Goal: Navigation & Orientation: Find specific page/section

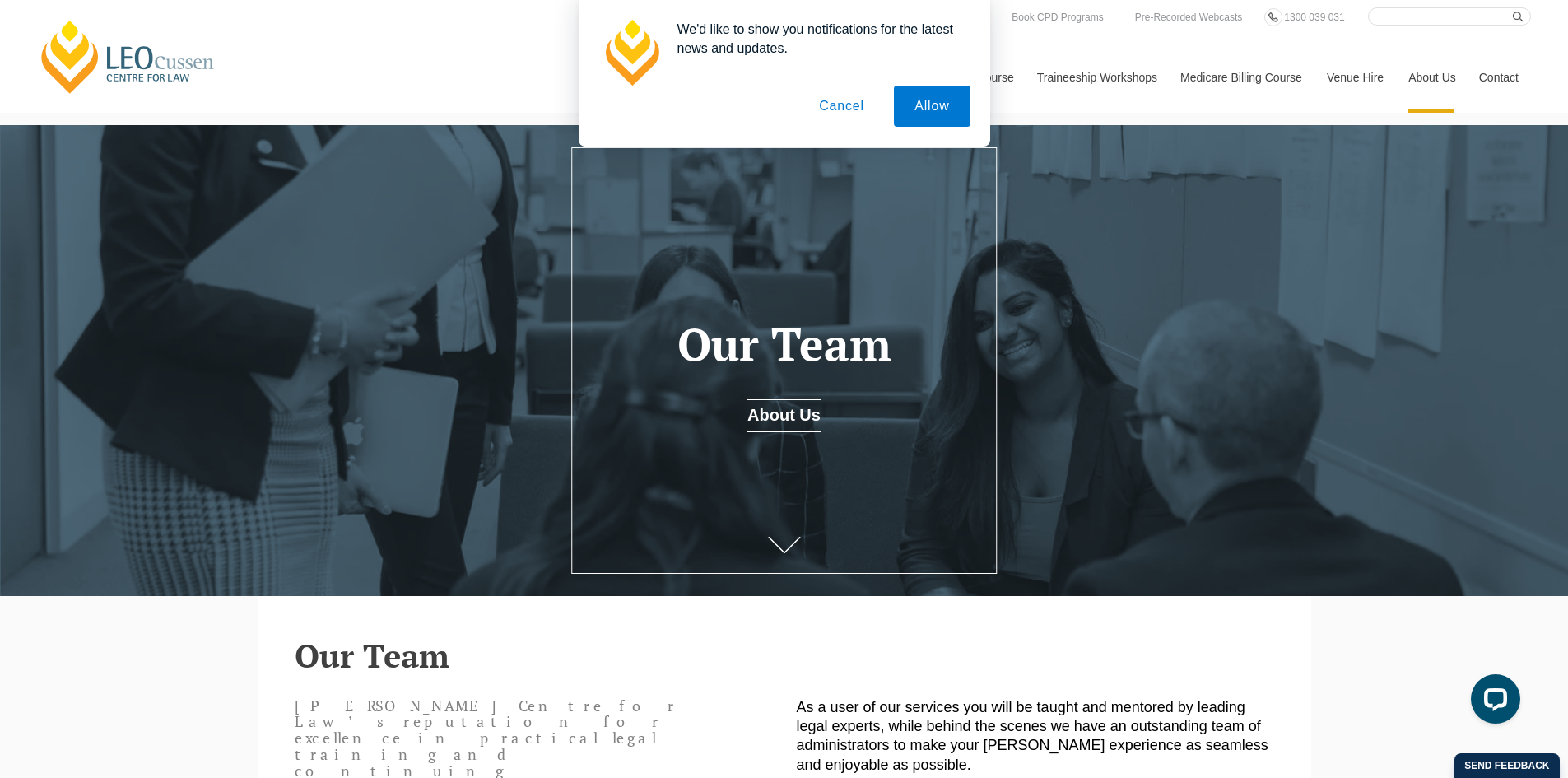
click at [827, 105] on button "Cancel" at bounding box center [841, 106] width 86 height 42
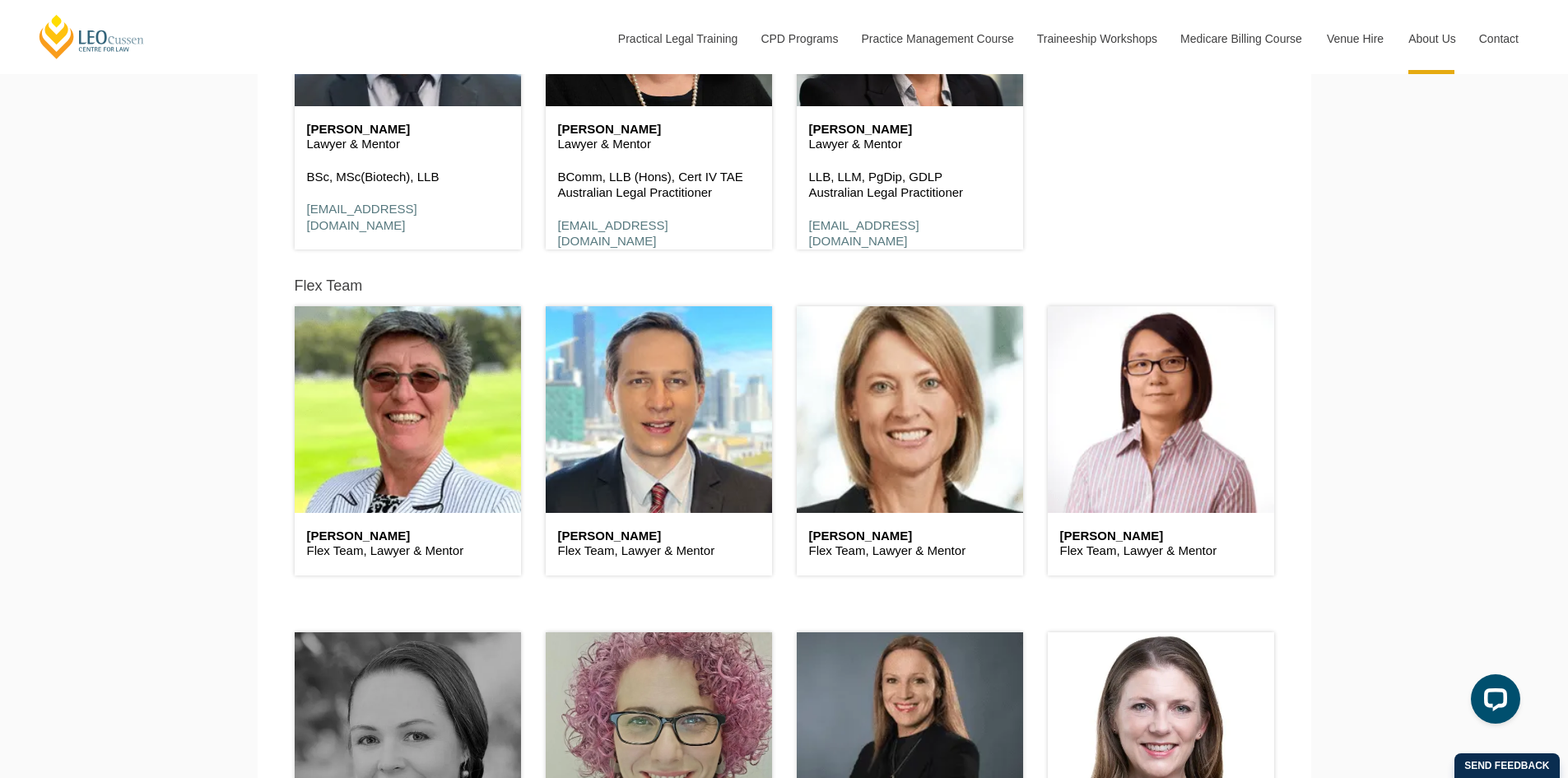
scroll to position [4531, 0]
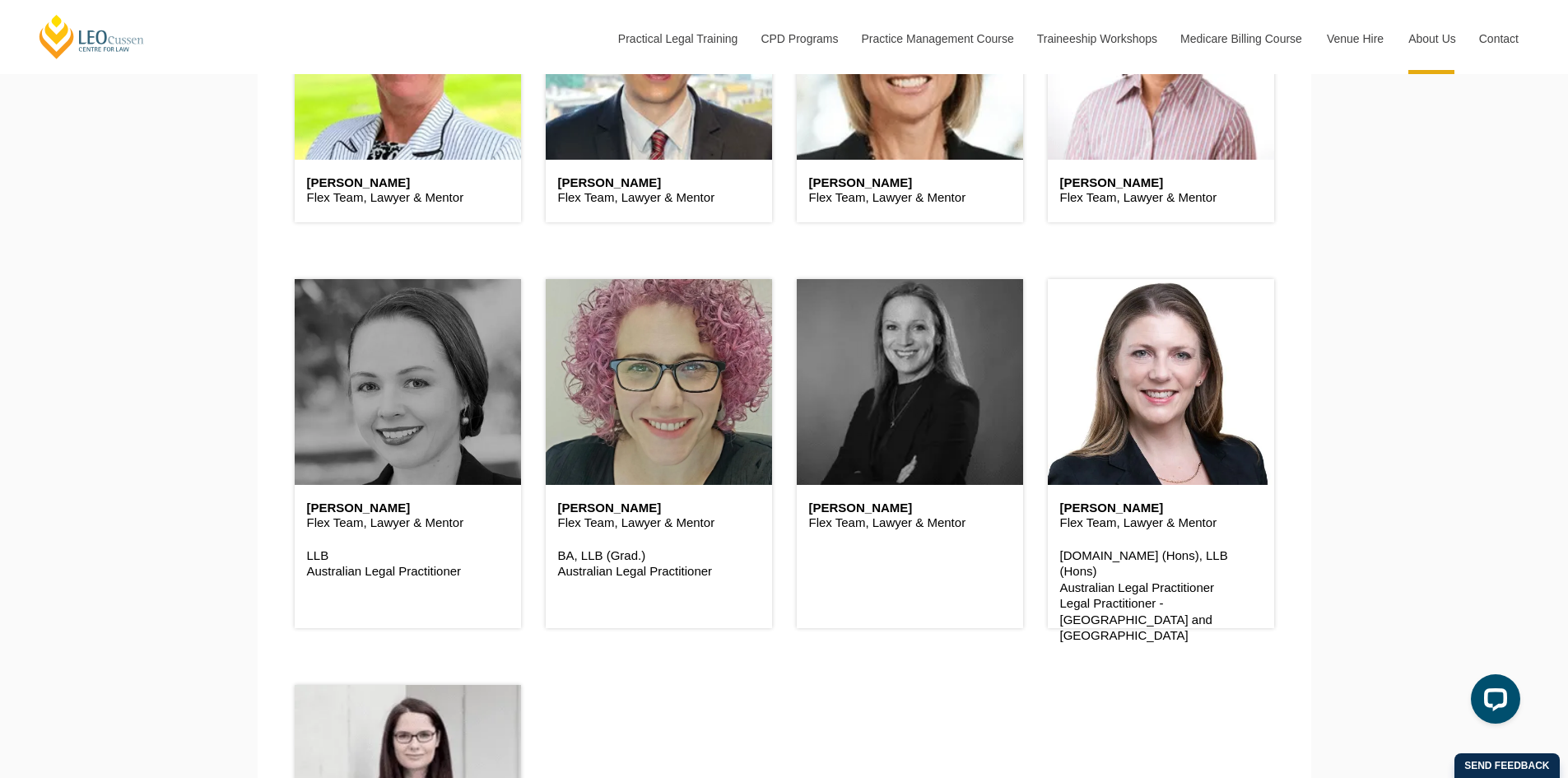
click at [905, 462] on header at bounding box center [910, 383] width 227 height 206
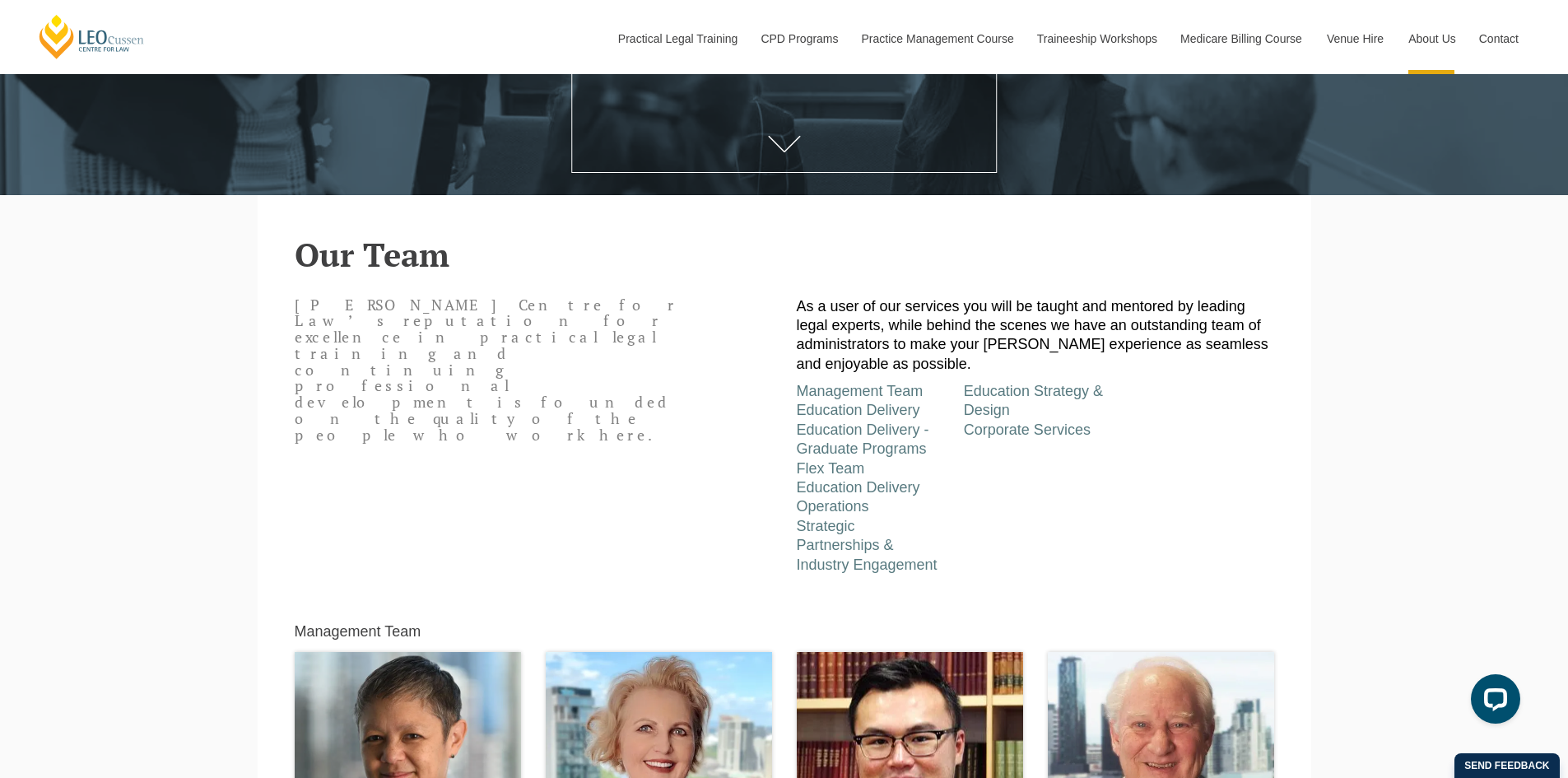
scroll to position [329, 0]
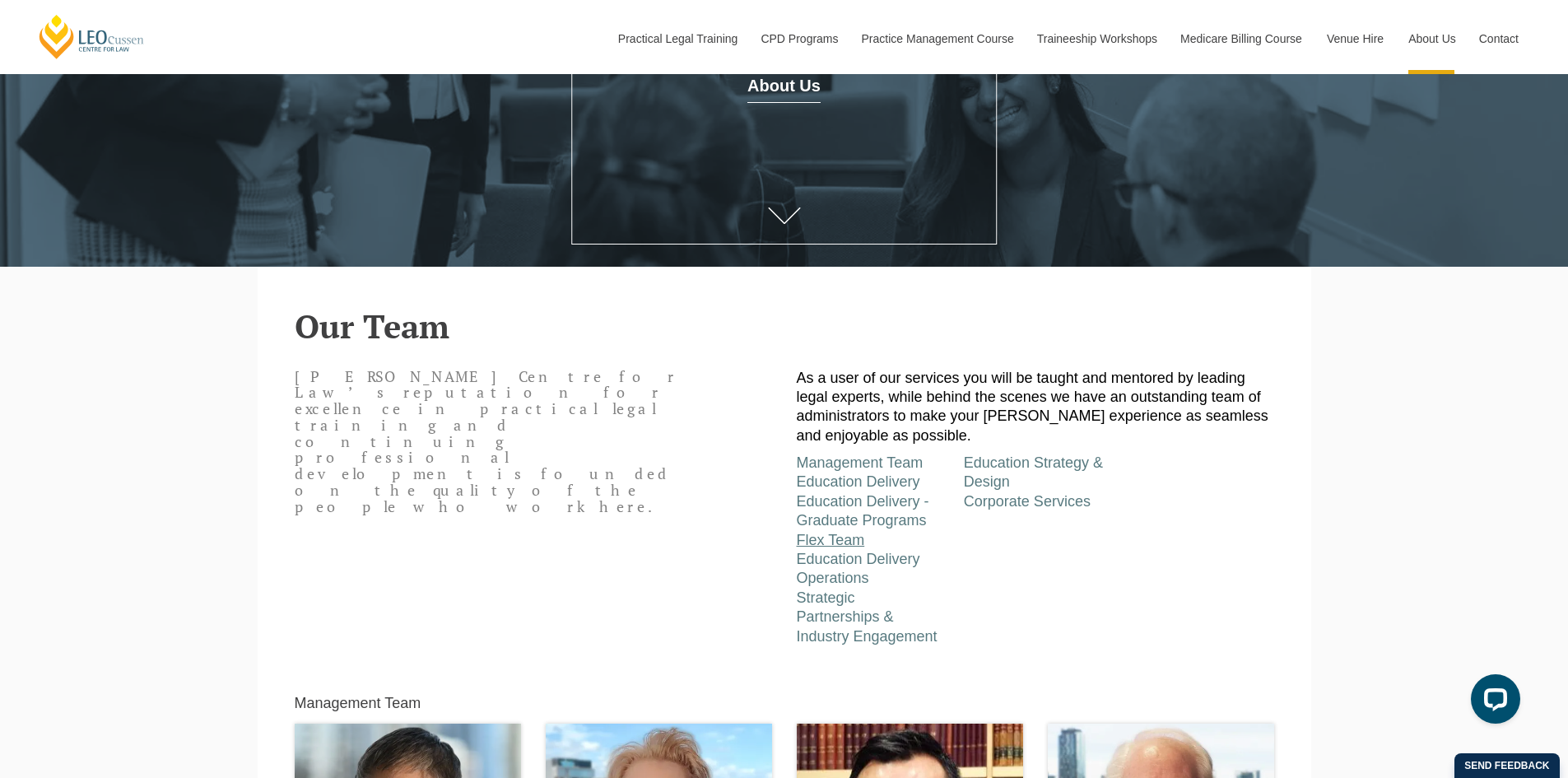
click at [852, 544] on link "Flex Team" at bounding box center [831, 540] width 68 height 17
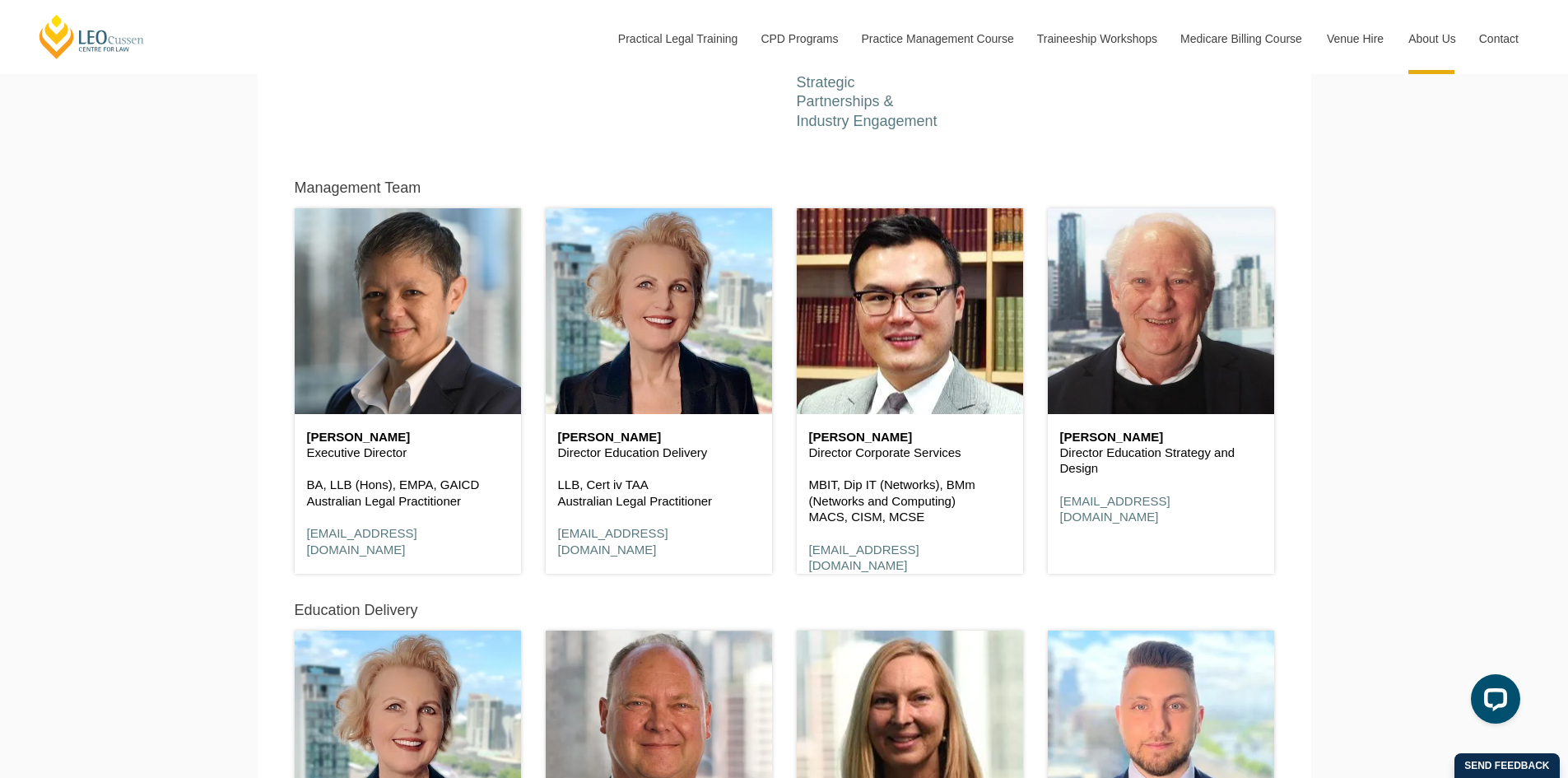
scroll to position [269, 0]
